Goal: Find specific page/section: Find specific page/section

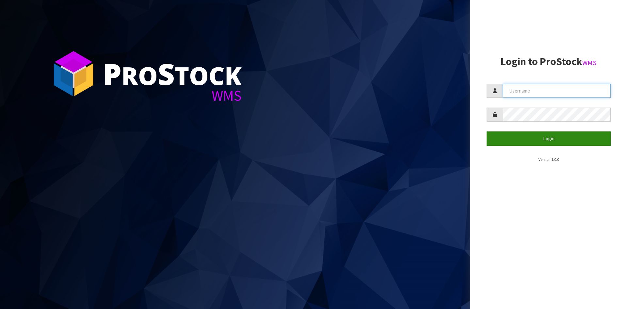
type input "YOURREFORMER"
click at [535, 139] on button "Login" at bounding box center [549, 138] width 124 height 14
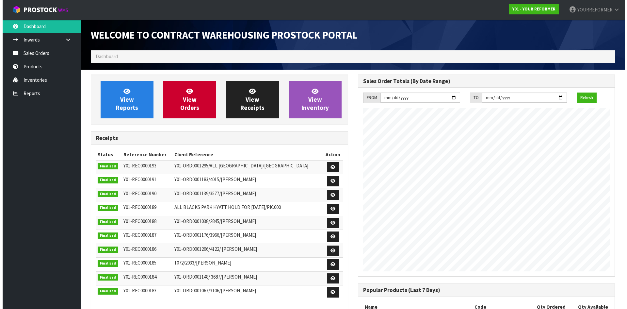
scroll to position [362, 267]
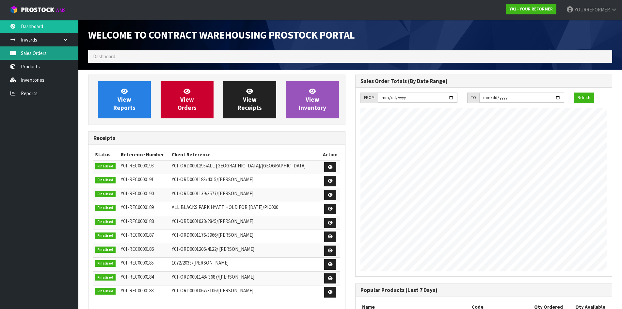
click at [52, 55] on link "Sales Orders" at bounding box center [39, 52] width 78 height 13
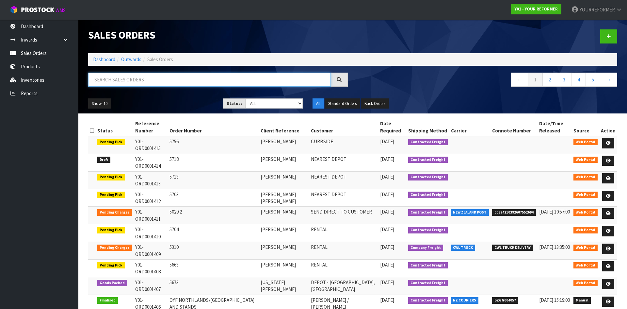
click at [133, 85] on input "text" at bounding box center [209, 80] width 243 height 14
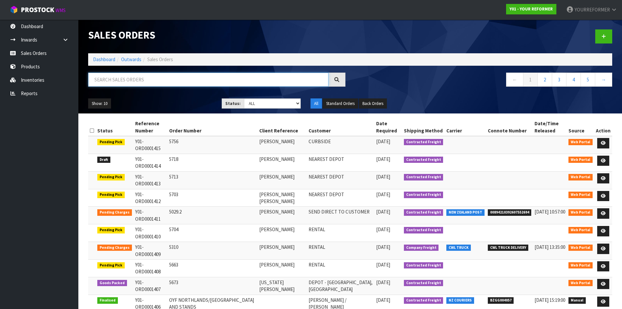
paste input "Y01-ORD0001392"
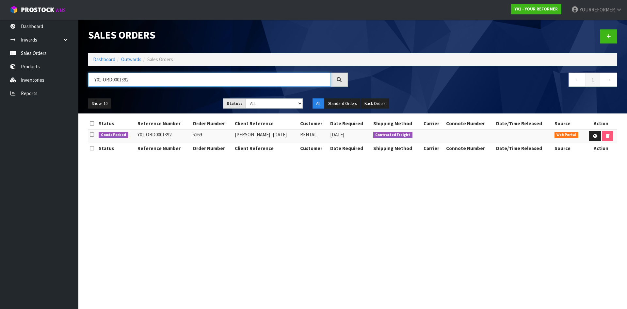
type input "Y01-ORD0001392"
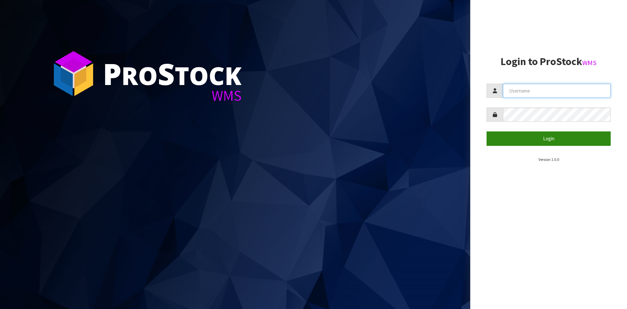
type input "YOURREFORMER"
click at [559, 140] on button "Login" at bounding box center [549, 138] width 124 height 14
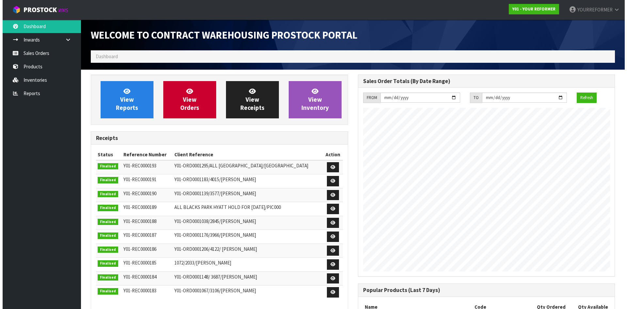
scroll to position [362, 267]
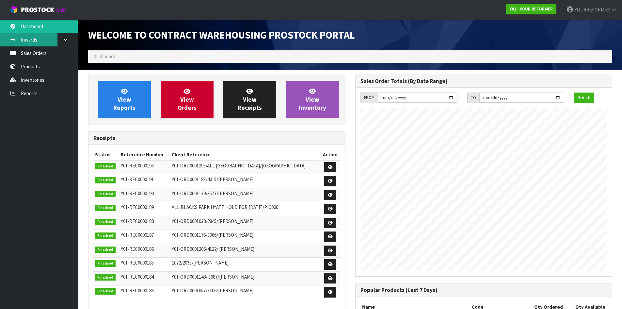
click at [34, 46] on link "Inwards" at bounding box center [39, 39] width 78 height 13
click at [36, 49] on link "Sales Orders" at bounding box center [39, 52] width 78 height 13
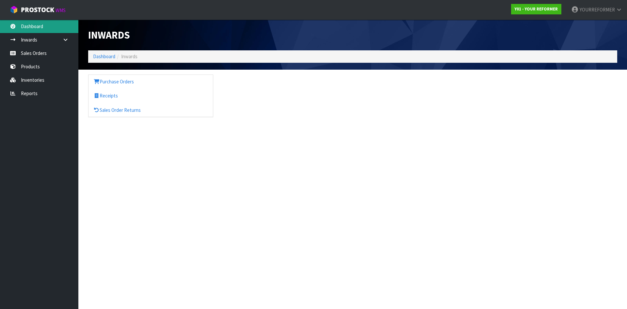
click at [47, 21] on link "Dashboard" at bounding box center [39, 26] width 78 height 13
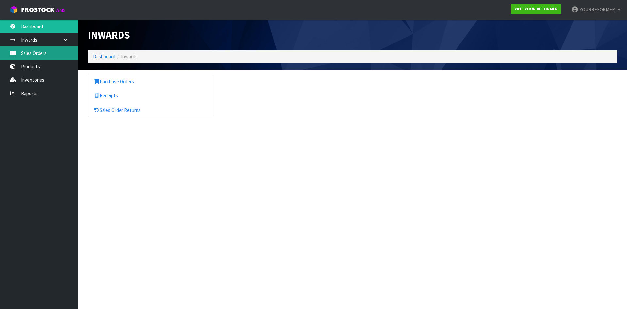
drag, startPoint x: 38, startPoint y: 54, endPoint x: 41, endPoint y: 53, distance: 3.4
click at [38, 54] on link "Sales Orders" at bounding box center [39, 52] width 78 height 13
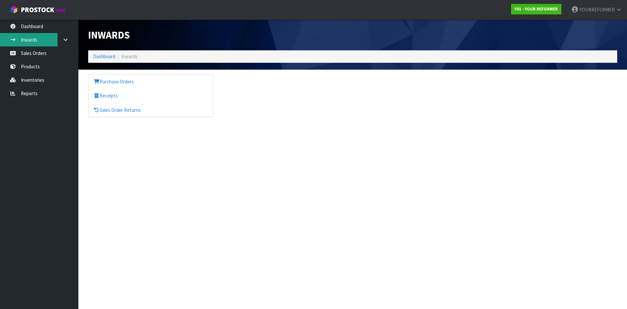
click at [36, 33] on link "Inwards" at bounding box center [39, 39] width 78 height 13
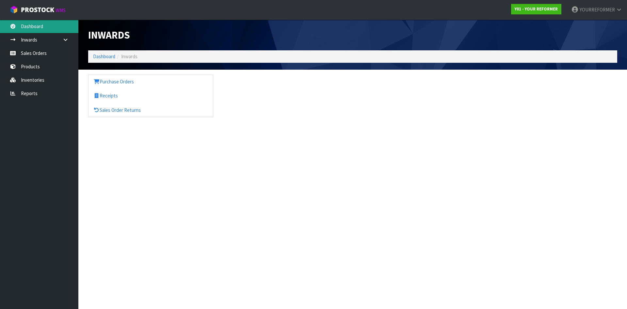
click at [41, 24] on link "Dashboard" at bounding box center [39, 26] width 78 height 13
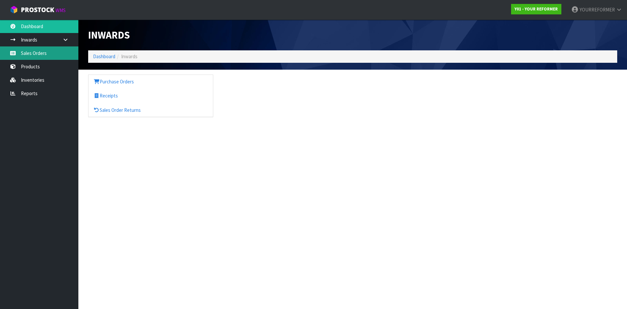
click at [43, 55] on link "Sales Orders" at bounding box center [39, 52] width 78 height 13
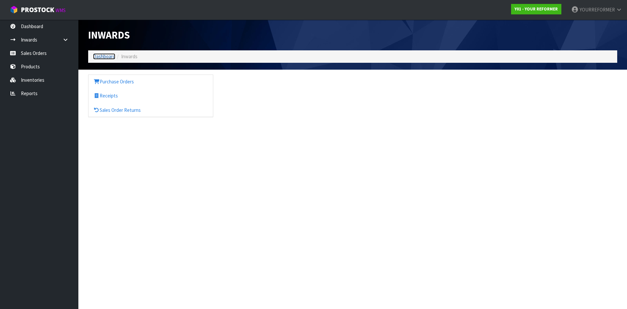
click at [110, 56] on link "Dashboard" at bounding box center [104, 56] width 22 height 6
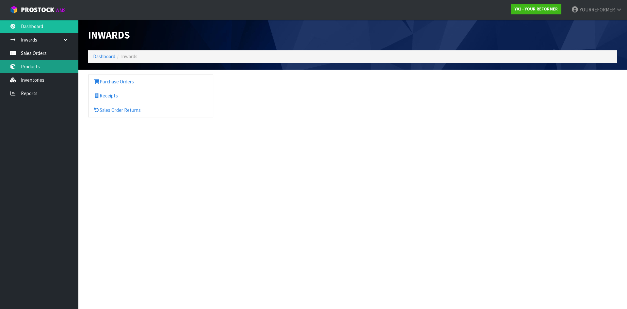
click at [44, 64] on link "Products" at bounding box center [39, 66] width 78 height 13
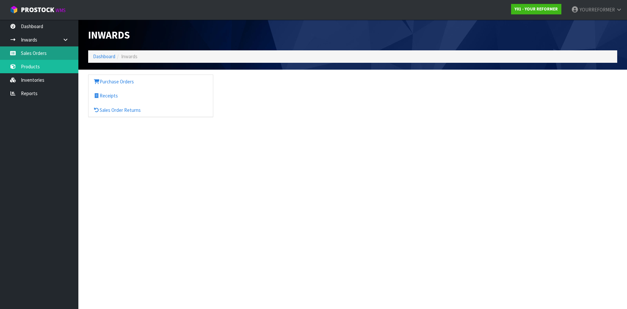
click at [55, 51] on link "Sales Orders" at bounding box center [39, 52] width 78 height 13
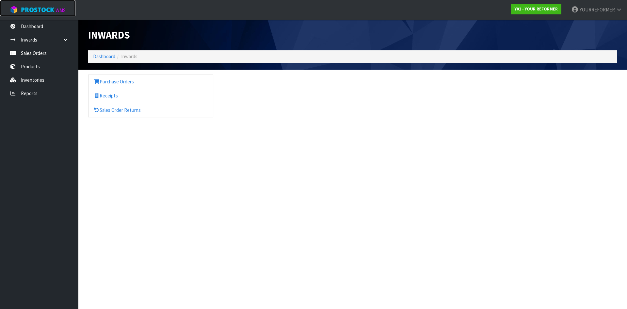
click at [41, 12] on span "ProStock" at bounding box center [37, 10] width 33 height 8
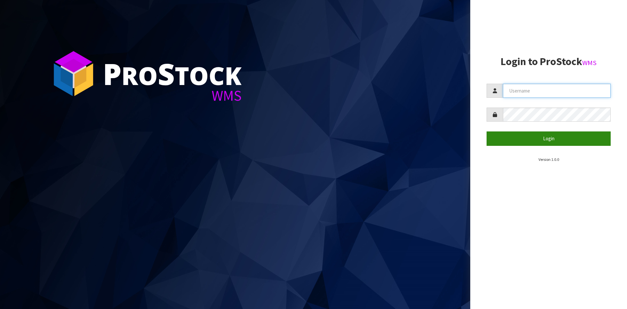
type input "YOURREFORMER"
click at [514, 143] on button "Login" at bounding box center [549, 138] width 124 height 14
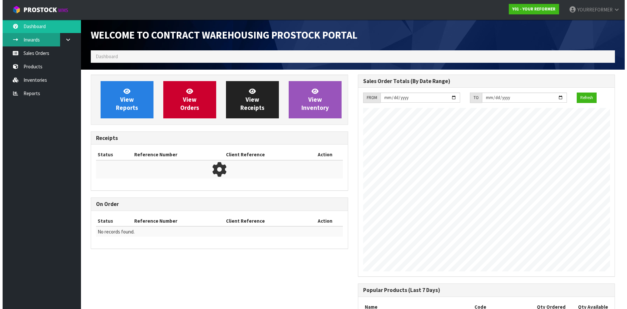
scroll to position [362, 267]
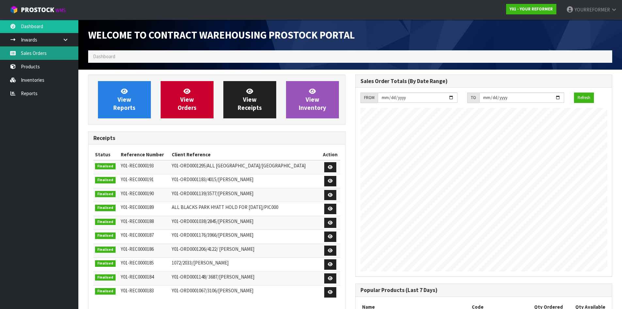
click at [24, 59] on link "Sales Orders" at bounding box center [39, 52] width 78 height 13
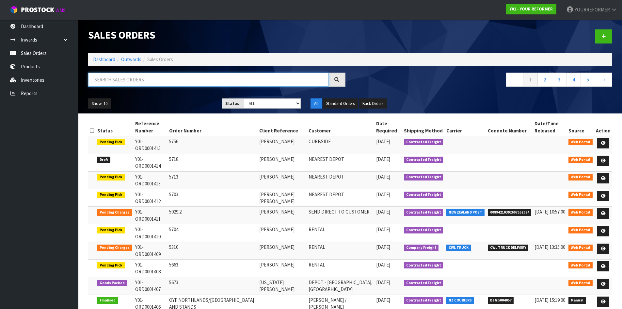
click at [138, 82] on input "text" at bounding box center [208, 80] width 240 height 14
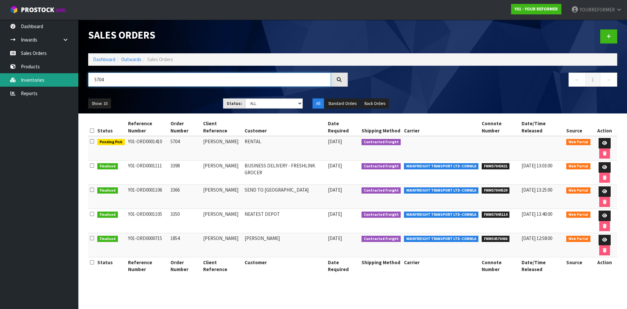
drag, startPoint x: 106, startPoint y: 80, endPoint x: 68, endPoint y: 79, distance: 37.9
click at [69, 80] on body "Toggle navigation ProStock WMS Y01 - YOUR REFORMER YOURREFORMER Logout Dashboar…" at bounding box center [313, 154] width 627 height 309
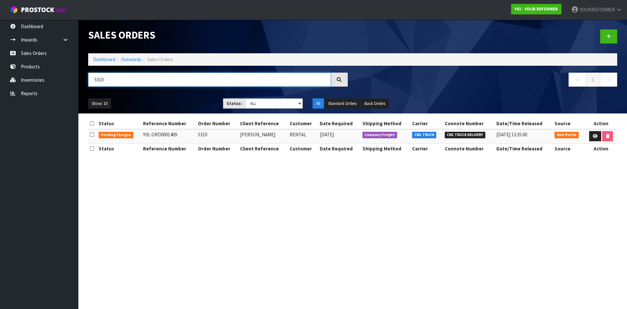
type input "5310"
drag, startPoint x: 96, startPoint y: 81, endPoint x: 66, endPoint y: 81, distance: 29.7
click at [66, 81] on body "Toggle navigation ProStock WMS Y01 - YOUR REFORMER YOURREFORMER Logout Dashboar…" at bounding box center [313, 154] width 627 height 309
click at [594, 138] on icon at bounding box center [595, 136] width 5 height 4
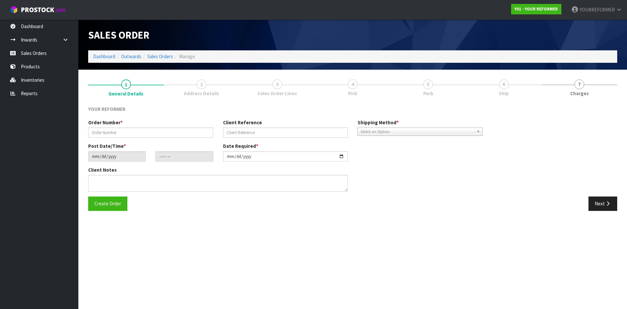
type input "5310"
type input "[PERSON_NAME]"
type input "2025-10-06"
type input "09:33:00.000"
type input "2025-10-06"
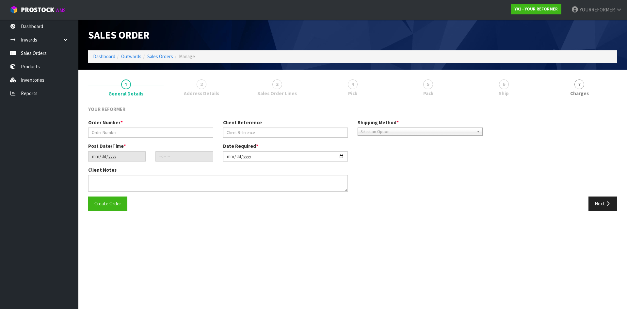
type textarea "NATALYA TIORIORI 36 RICHMOND ROAD GREY LYNN AUK AUCKLAND 1021 NEW ZEALAND +64 2…"
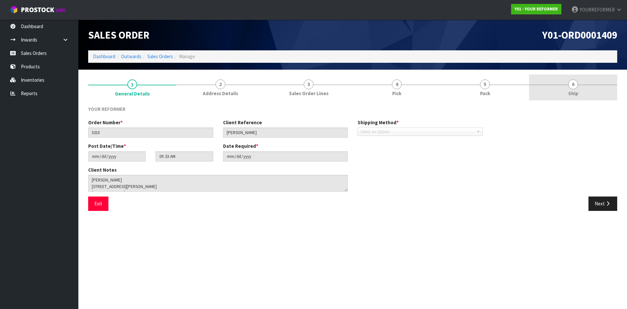
click at [578, 83] on span "6" at bounding box center [573, 84] width 10 height 10
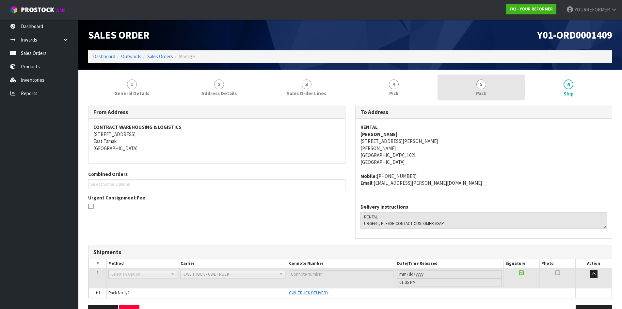
click at [490, 92] on link "5 Pack" at bounding box center [482, 87] width 88 height 26
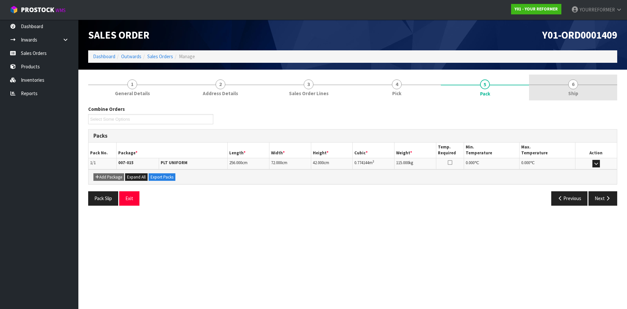
click at [567, 78] on link "6 Ship" at bounding box center [573, 87] width 88 height 26
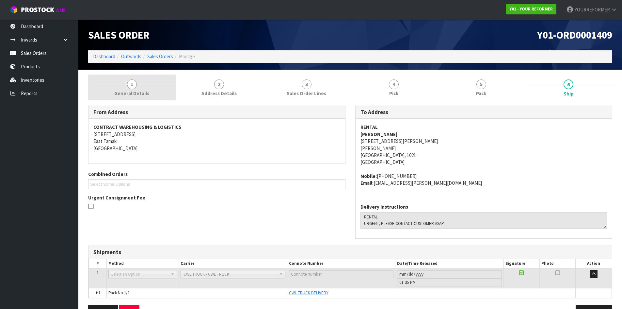
click at [126, 87] on link "1 General Details" at bounding box center [132, 87] width 88 height 26
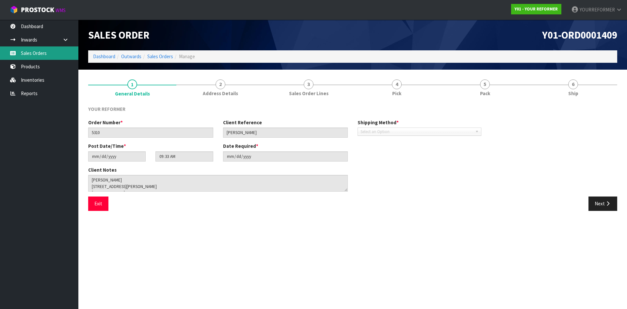
click at [42, 51] on link "Sales Orders" at bounding box center [39, 52] width 78 height 13
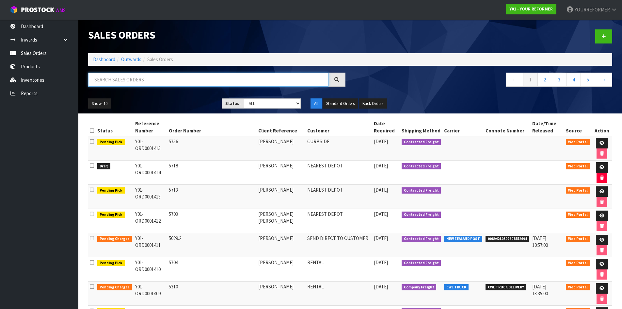
click at [138, 75] on input "text" at bounding box center [208, 80] width 240 height 14
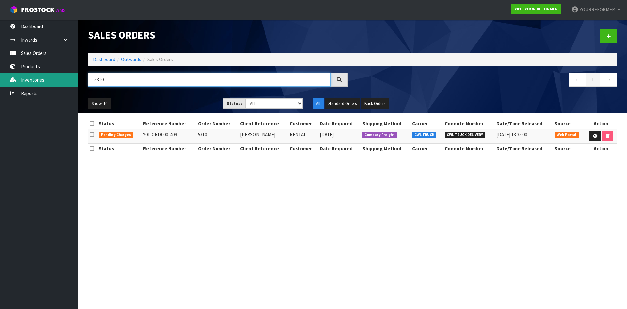
drag, startPoint x: 114, startPoint y: 81, endPoint x: 75, endPoint y: 81, distance: 38.2
click at [75, 81] on body "Toggle navigation ProStock WMS Y01 - YOUR REFORMER YOURREFORMER Logout Dashboar…" at bounding box center [313, 154] width 627 height 309
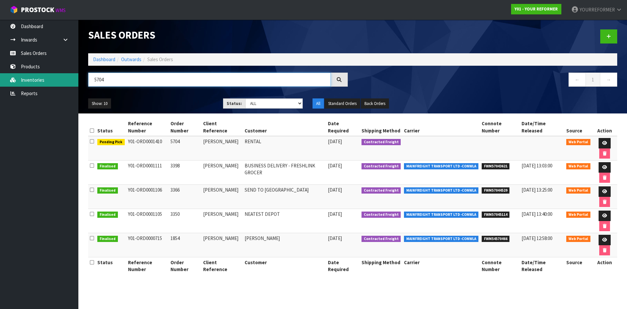
drag, startPoint x: 115, startPoint y: 79, endPoint x: 64, endPoint y: 74, distance: 50.9
click at [64, 74] on body "Toggle navigation ProStock WMS Y01 - YOUR REFORMER YOURREFORMER Logout Dashboar…" at bounding box center [313, 154] width 627 height 309
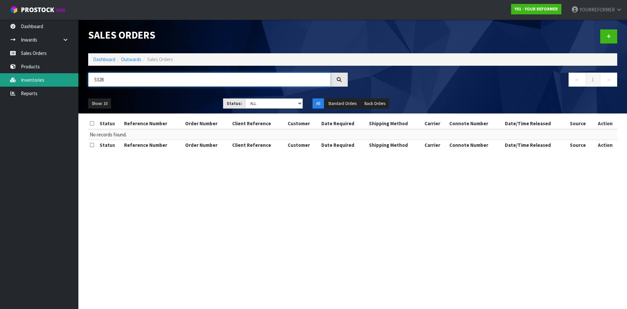
drag, startPoint x: 112, startPoint y: 78, endPoint x: 67, endPoint y: 74, distance: 44.7
click at [68, 74] on body "Toggle navigation ProStock WMS Y01 - YOUR REFORMER YOURREFORMER Logout Dashboar…" at bounding box center [313, 154] width 627 height 309
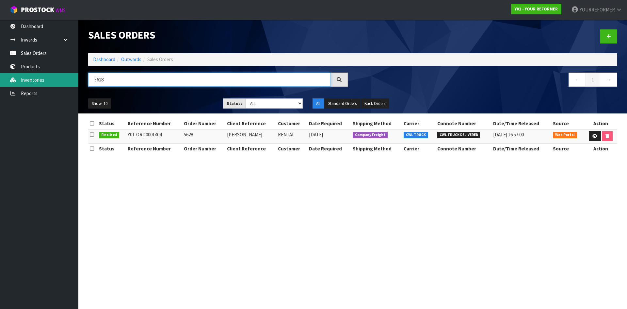
drag, startPoint x: 128, startPoint y: 80, endPoint x: 55, endPoint y: 77, distance: 72.9
click at [68, 79] on body "Toggle navigation ProStock WMS Y01 - YOUR REFORMER YOURREFORMER Logout Dashboar…" at bounding box center [313, 154] width 627 height 309
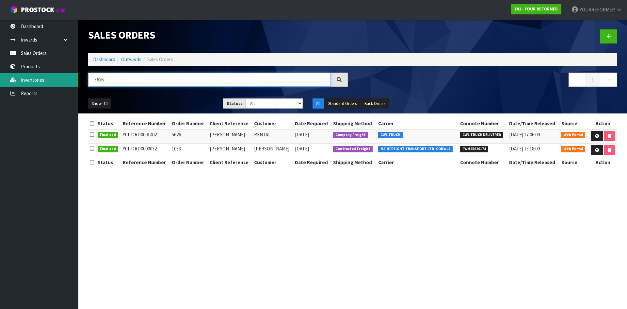
drag, startPoint x: 105, startPoint y: 78, endPoint x: 75, endPoint y: 79, distance: 30.1
click at [75, 79] on body "Toggle navigation ProStock WMS Y01 - YOUR REFORMER YOURREFORMER Logout Dashboar…" at bounding box center [313, 154] width 627 height 309
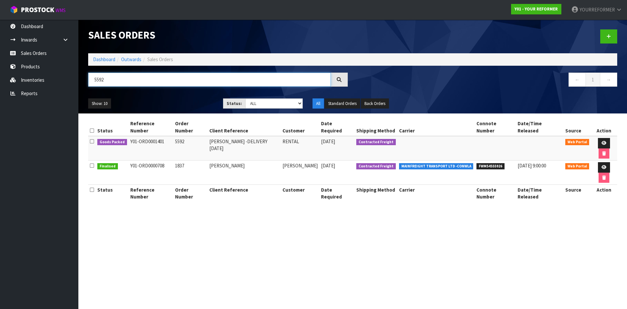
drag, startPoint x: 119, startPoint y: 79, endPoint x: 84, endPoint y: 80, distance: 34.6
click at [84, 79] on div "5592" at bounding box center [217, 82] width 269 height 19
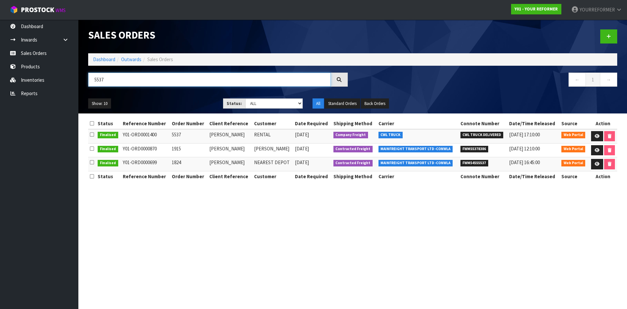
click at [117, 77] on input "5537" at bounding box center [209, 80] width 243 height 14
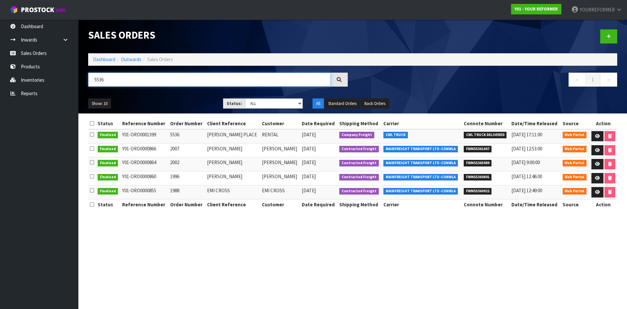
drag, startPoint x: 122, startPoint y: 77, endPoint x: 88, endPoint y: 75, distance: 34.6
click at [88, 75] on div "5536" at bounding box center [217, 82] width 269 height 19
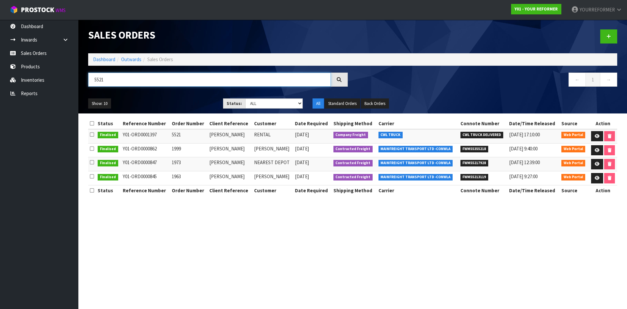
drag, startPoint x: 127, startPoint y: 80, endPoint x: 90, endPoint y: 81, distance: 36.9
click at [90, 81] on input "5521" at bounding box center [209, 80] width 243 height 14
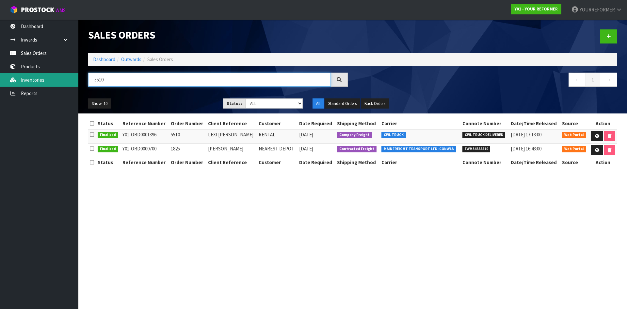
drag, startPoint x: 126, startPoint y: 79, endPoint x: 33, endPoint y: 79, distance: 93.4
click at [35, 79] on body "Toggle navigation ProStock WMS Y01 - YOUR REFORMER YOURREFORMER Logout Dashboar…" at bounding box center [313, 154] width 627 height 309
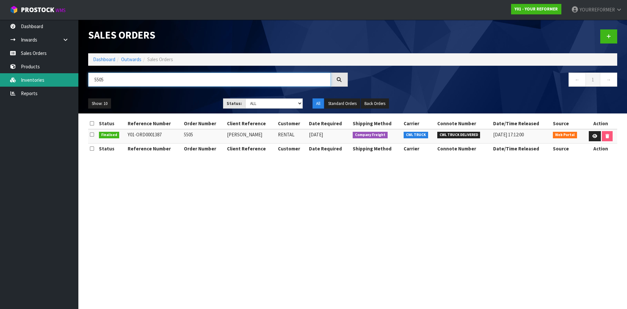
drag, startPoint x: 107, startPoint y: 80, endPoint x: 41, endPoint y: 77, distance: 66.4
click at [41, 77] on body "Toggle navigation ProStock WMS Y01 - YOUR REFORMER YOURREFORMER Logout Dashboar…" at bounding box center [313, 154] width 627 height 309
type input "5"
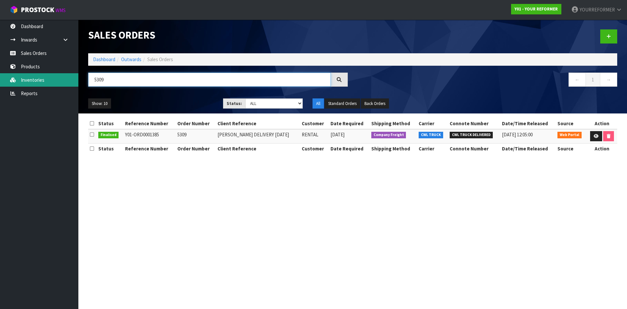
drag, startPoint x: 63, startPoint y: 78, endPoint x: 32, endPoint y: 73, distance: 30.7
click at [35, 75] on body "Toggle navigation ProStock WMS Y01 - YOUR REFORMER YOURREFORMER Logout Dashboar…" at bounding box center [313, 154] width 627 height 309
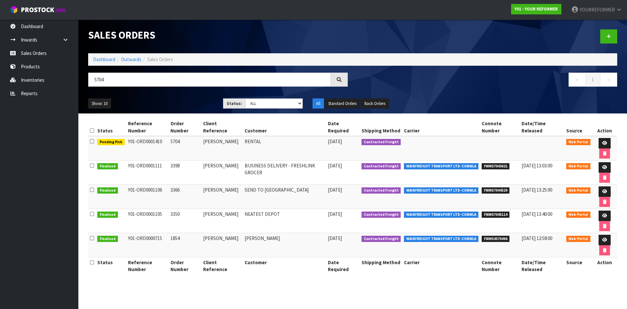
drag, startPoint x: 131, startPoint y: 89, endPoint x: 121, endPoint y: 83, distance: 12.1
click at [125, 87] on div "5704" at bounding box center [217, 82] width 269 height 19
drag, startPoint x: 115, startPoint y: 79, endPoint x: 83, endPoint y: 79, distance: 32.0
click at [83, 79] on header "Sales Orders Dashboard Outwards Sales Orders 5704 ← 1 → Show: 10 5 10 25 50 Sta…" at bounding box center [352, 67] width 549 height 94
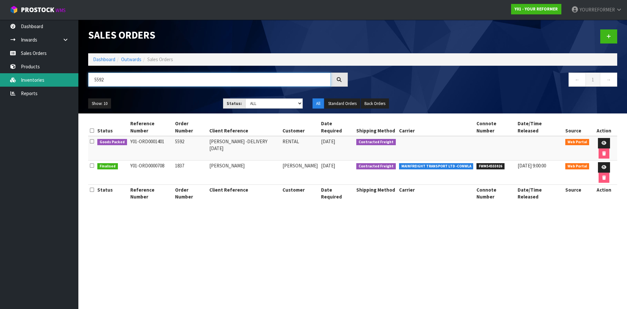
drag, startPoint x: 147, startPoint y: 80, endPoint x: 73, endPoint y: 78, distance: 74.2
click at [74, 78] on body "Toggle navigation ProStock WMS Y01 - YOUR REFORMER YOURREFORMER Logout Dashboar…" at bounding box center [313, 154] width 627 height 309
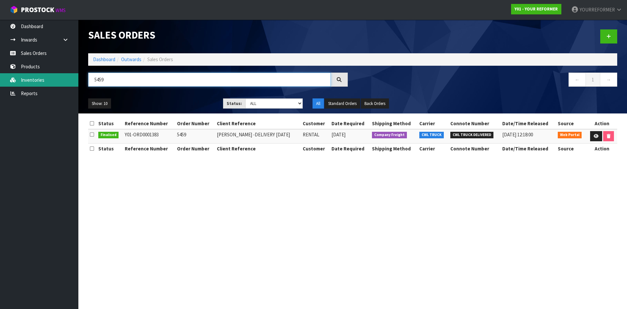
drag, startPoint x: 144, startPoint y: 81, endPoint x: 68, endPoint y: 78, distance: 76.2
click at [68, 78] on body "Toggle navigation ProStock WMS Y01 - YOUR REFORMER YOURREFORMER Logout Dashboar…" at bounding box center [313, 154] width 627 height 309
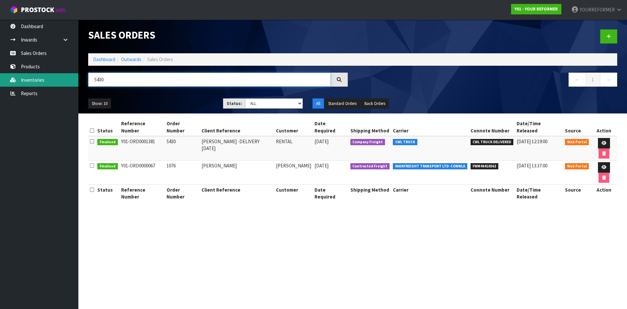
drag, startPoint x: 113, startPoint y: 77, endPoint x: 63, endPoint y: 77, distance: 50.3
click at [75, 77] on body "Toggle navigation ProStock WMS Y01 - YOUR REFORMER YOURREFORMER Logout Dashboar…" at bounding box center [313, 154] width 627 height 309
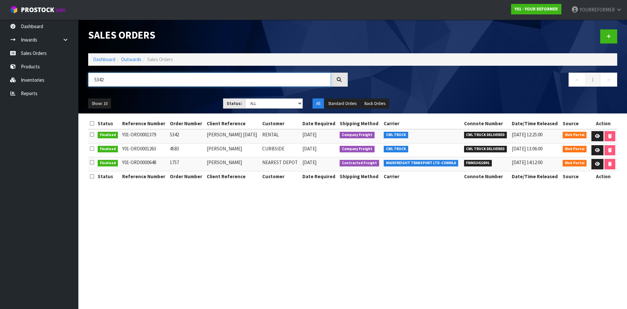
click at [83, 82] on div "5342" at bounding box center [217, 82] width 269 height 19
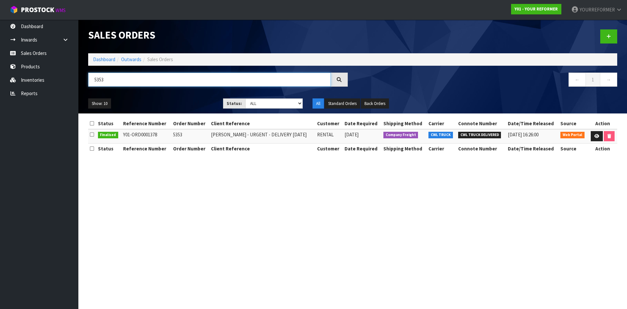
drag, startPoint x: 97, startPoint y: 79, endPoint x: 79, endPoint y: 79, distance: 18.3
click at [79, 79] on header "Sales Orders Dashboard Outwards Sales Orders 5353 ← 1 → Show: 10 5 10 25 50 Sta…" at bounding box center [352, 67] width 549 height 94
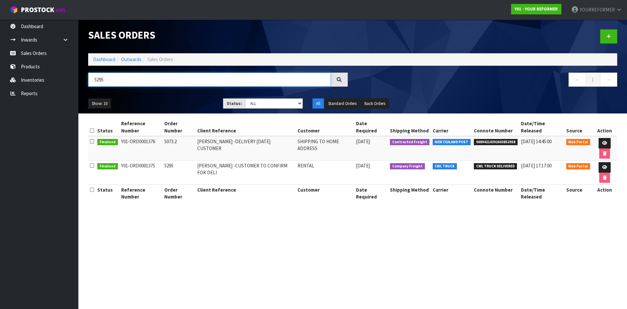
type input "5295"
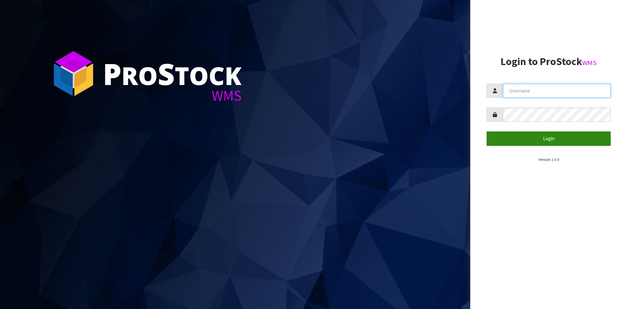
type input "YOURREFORMER"
click at [517, 144] on button "Login" at bounding box center [549, 138] width 124 height 14
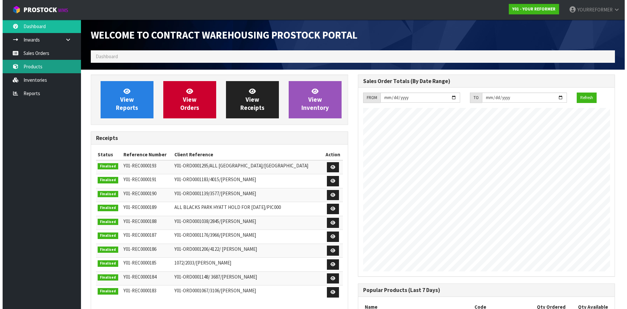
scroll to position [362, 267]
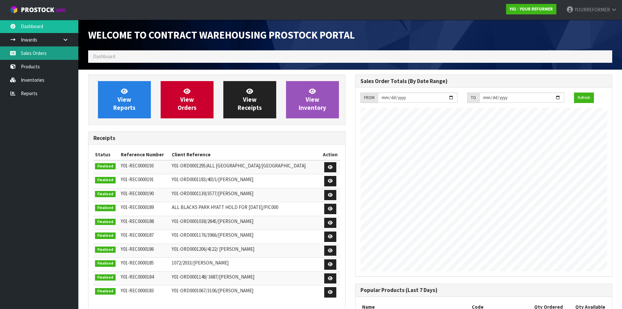
click at [34, 53] on link "Sales Orders" at bounding box center [39, 52] width 78 height 13
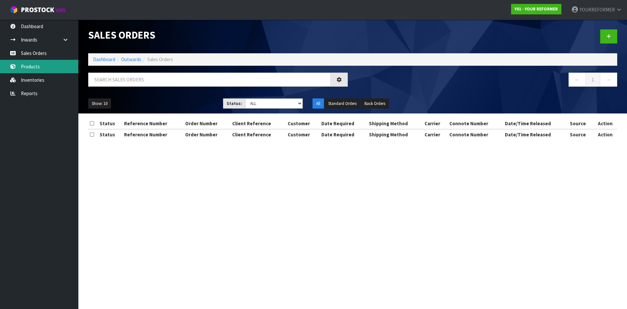
click at [45, 42] on div "Sales Orders Dashboard Outwards Sales Orders ← 1 → Show: 10 5 10 25 50 Status: …" at bounding box center [313, 75] width 627 height 151
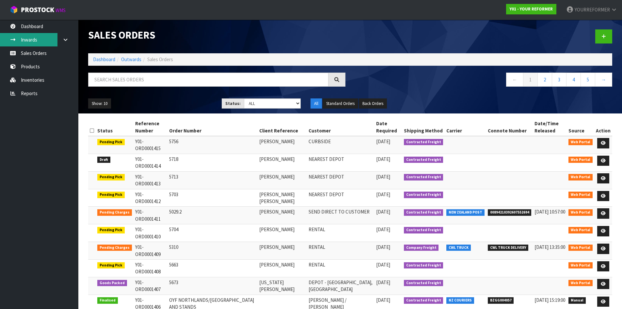
click at [22, 35] on link "Inwards" at bounding box center [39, 39] width 78 height 13
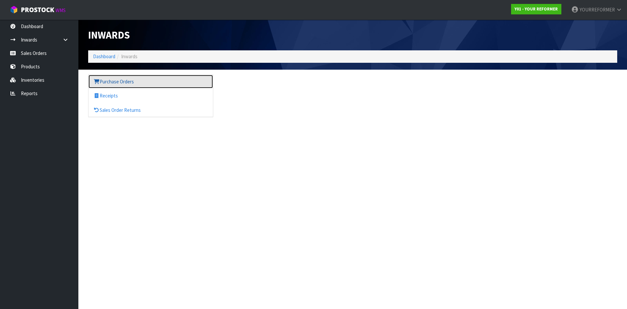
click at [134, 85] on link "Purchase Orders" at bounding box center [151, 81] width 124 height 13
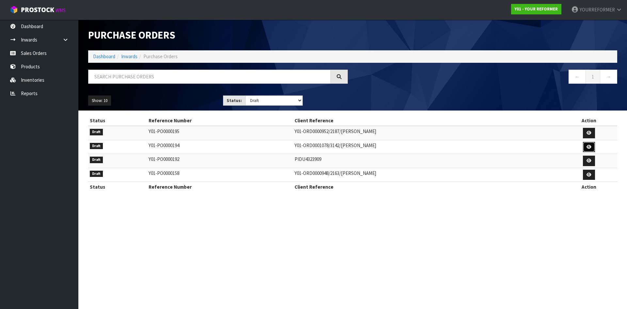
click at [588, 147] on icon at bounding box center [589, 147] width 5 height 4
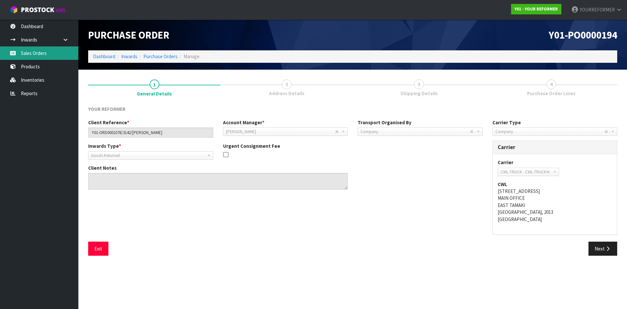
click at [32, 51] on link "Sales Orders" at bounding box center [39, 52] width 78 height 13
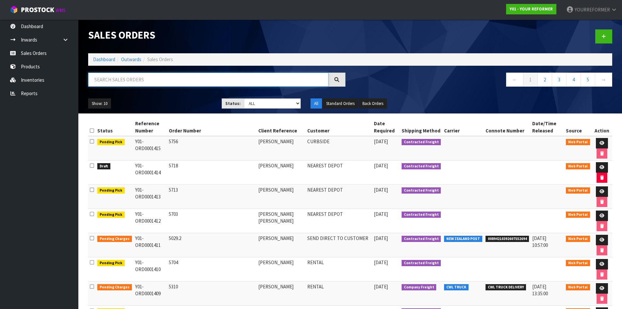
click at [161, 81] on input "text" at bounding box center [208, 80] width 240 height 14
click at [105, 78] on input "text" at bounding box center [208, 80] width 240 height 14
paste input "Y01-ORD0001078"
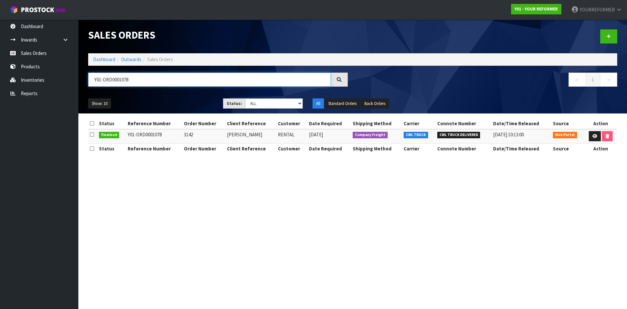
drag, startPoint x: 128, startPoint y: 80, endPoint x: 86, endPoint y: 77, distance: 42.9
click at [86, 77] on div "Y01-ORD0001078" at bounding box center [217, 82] width 269 height 19
paste input "0952"
drag, startPoint x: 137, startPoint y: 81, endPoint x: 71, endPoint y: 82, distance: 66.0
click at [73, 82] on body "Toggle navigation ProStock WMS Y01 - YOUR REFORMER YOURREFORMER Logout Dashboar…" at bounding box center [313, 154] width 627 height 309
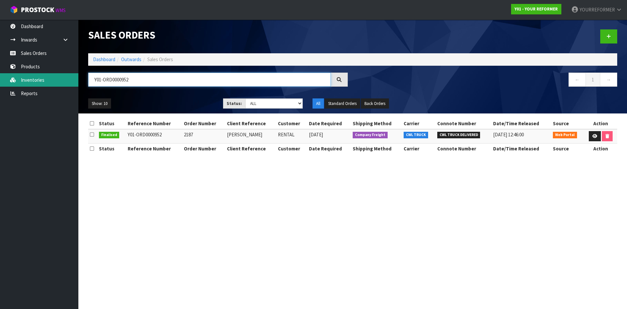
paste input "1115"
type input "Y01-ORD0001115"
drag, startPoint x: 257, startPoint y: 132, endPoint x: 217, endPoint y: 134, distance: 40.2
click at [217, 134] on tr "Finalised Y01-ORD0001115 3301 [PERSON_NAME] RENTAL [DATE] Company Freight CWL T…" at bounding box center [352, 136] width 529 height 14
copy tr "[PERSON_NAME]"
